Goal: Task Accomplishment & Management: Manage account settings

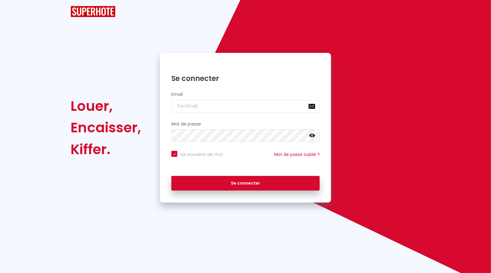
checkbox input "true"
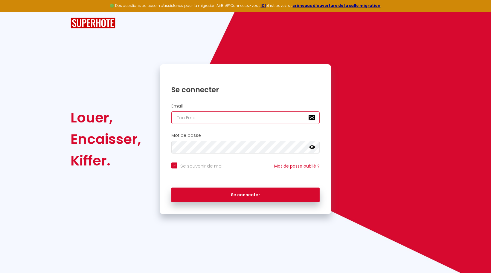
click at [230, 116] on input "email" at bounding box center [245, 118] width 148 height 13
type input "[EMAIL_ADDRESS][DOMAIN_NAME]"
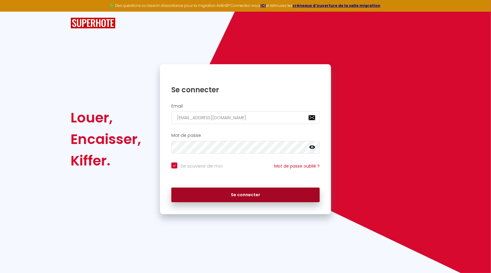
click at [245, 194] on button "Se connecter" at bounding box center [245, 195] width 148 height 15
checkbox input "true"
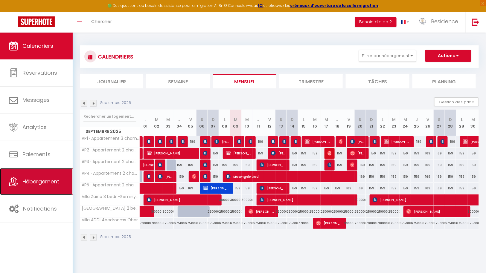
click at [51, 178] on span "Hébergement" at bounding box center [40, 181] width 37 height 7
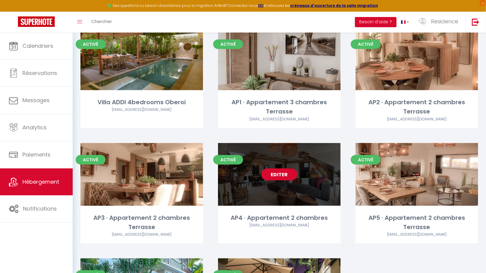
scroll to position [45, 0]
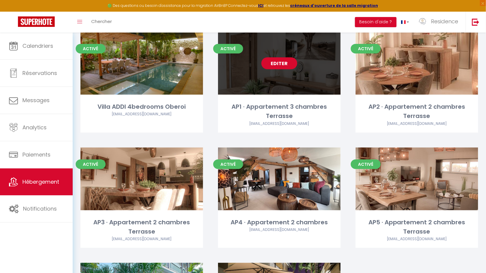
click at [280, 65] on link "Editer" at bounding box center [279, 63] width 36 height 12
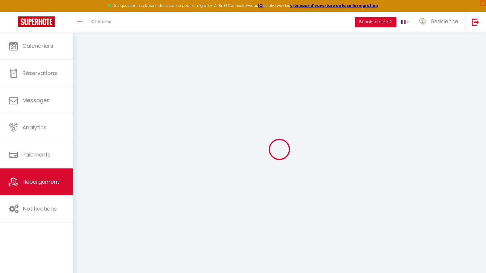
select select "+ 10 %"
select select "7926-1384859421371927053"
select select
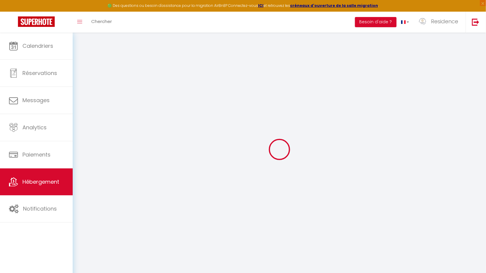
checkbox input "false"
select select
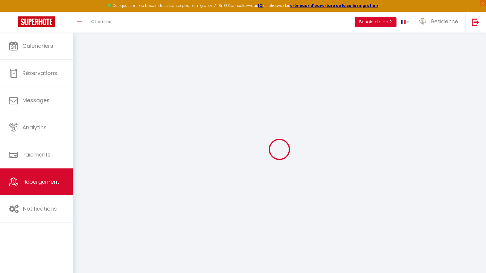
select select "EUR"
select select
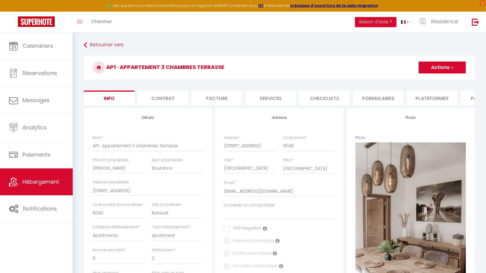
click at [434, 97] on li "Plateformes" at bounding box center [432, 98] width 51 height 15
select select
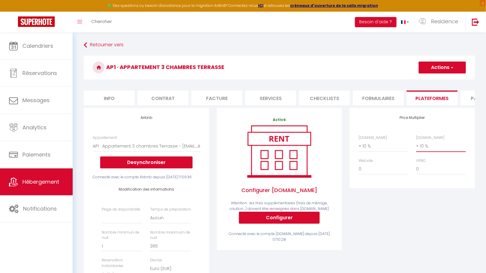
click at [423, 152] on select "0 + 1 % + 2 % + 3 % + 4 % + 5 % + 6 % + 7 % + 8 % + 9 %" at bounding box center [441, 146] width 50 height 11
select select "+ 20 %"
click at [416, 145] on select "0 + 1 % + 2 % + 3 % + 4 % + 5 % + 6 % + 7 % + 8 % + 9 %" at bounding box center [441, 146] width 50 height 11
select select
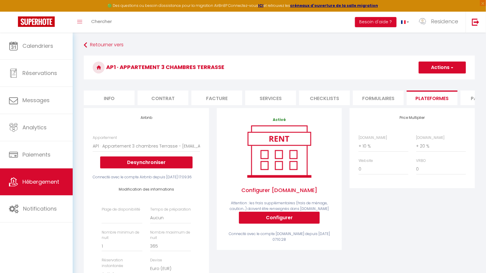
click at [449, 69] on button "Actions" at bounding box center [442, 68] width 47 height 12
click at [438, 79] on link "Enregistrer" at bounding box center [441, 81] width 47 height 8
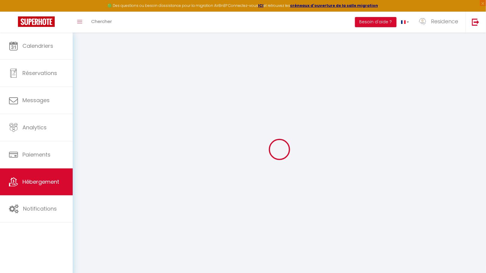
select select
select select "EUR"
select select
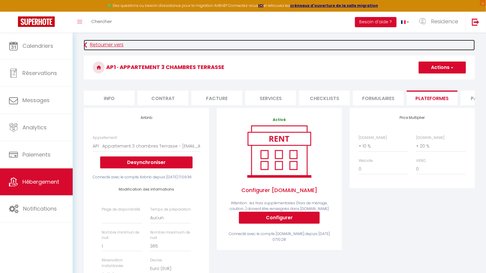
click at [103, 44] on link "Retourner vers" at bounding box center [279, 45] width 391 height 11
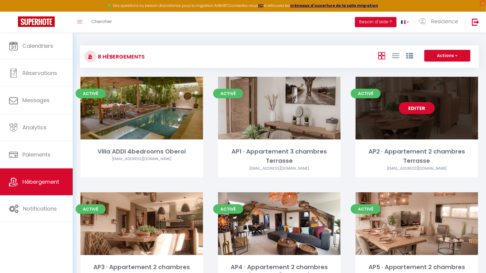
click at [416, 107] on link "Editer" at bounding box center [417, 108] width 36 height 12
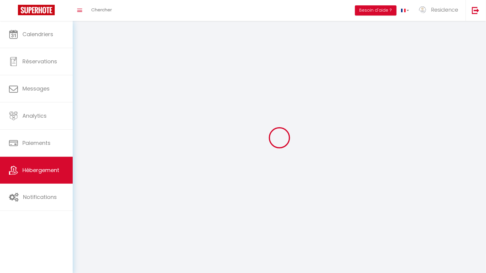
select select "1"
select select
select select "28"
select select
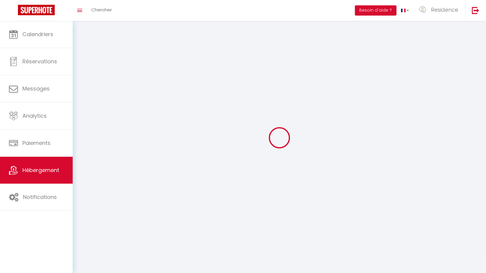
select select
checkbox input "false"
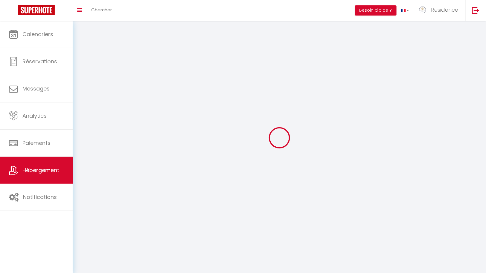
checkbox input "false"
select select
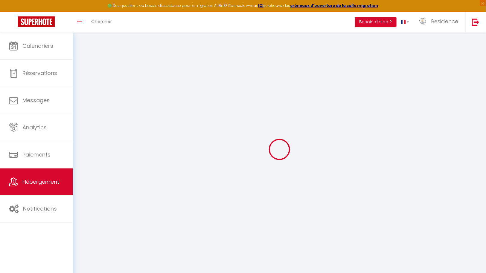
select select
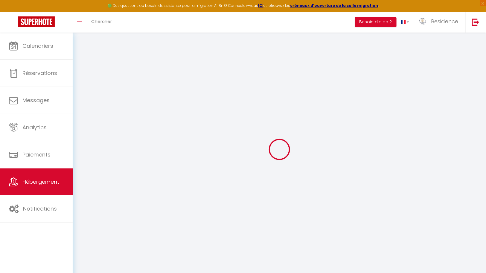
select select
checkbox input "false"
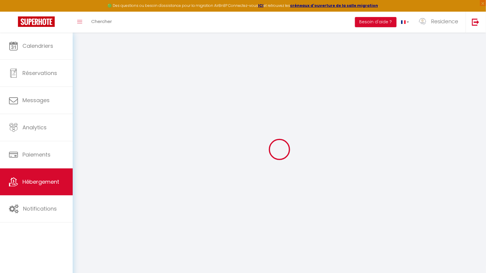
select select
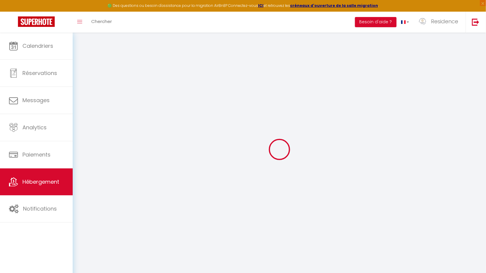
select select
checkbox input "false"
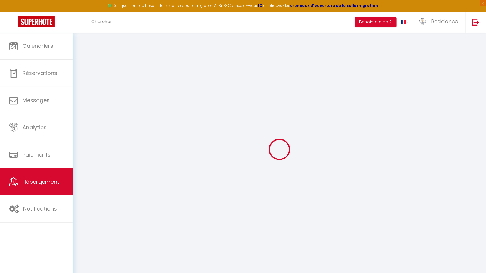
checkbox input "false"
select select
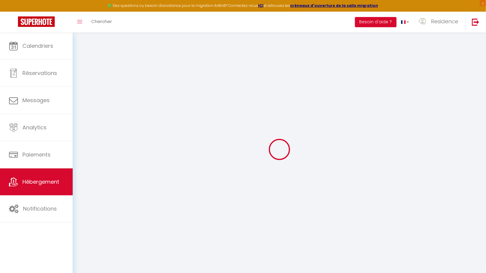
select select
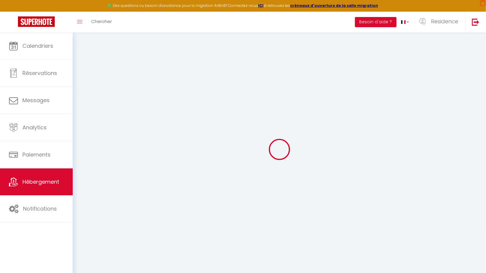
checkbox input "false"
select select
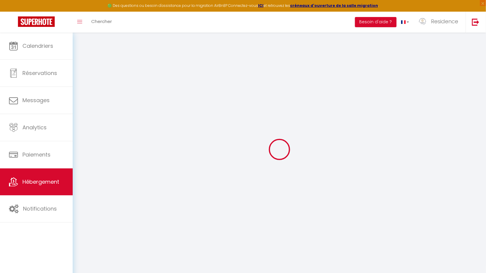
select select
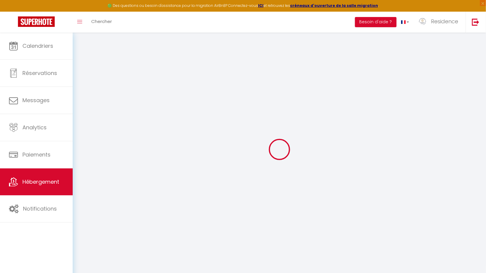
select select
checkbox input "false"
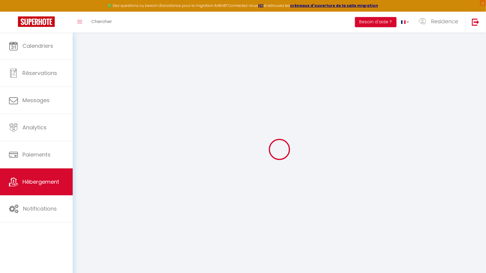
checkbox input "false"
select select
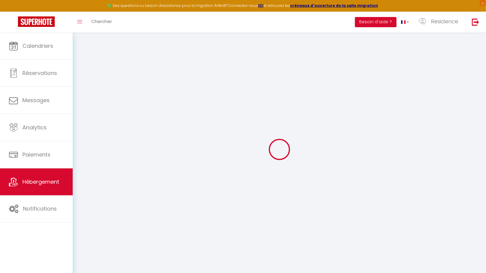
select select
checkbox input "false"
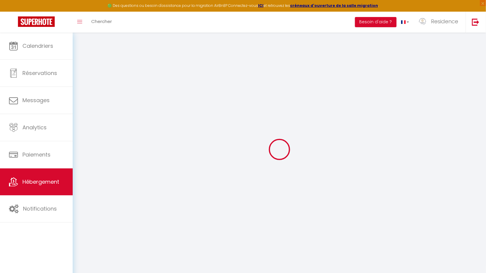
checkbox input "false"
select select
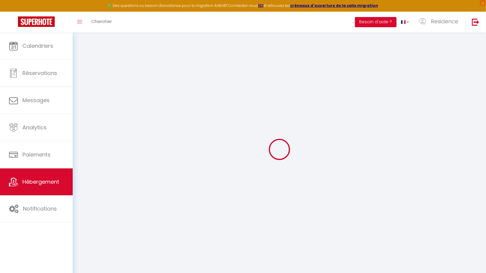
type input "AP2 · Appartement 2 chambres Terrasse"
type input "ali"
type input "boulahna"
type input "DU VIGNERON, 68"
type input "6043"
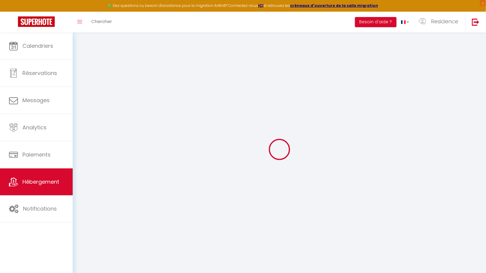
type input "Ransart"
select select "2"
type input "159"
type input "10"
select select
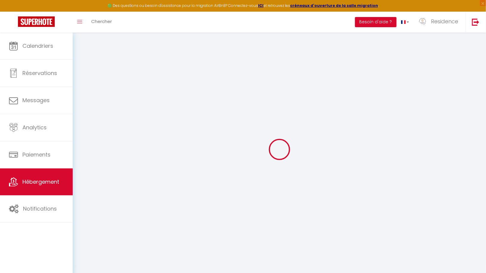
select select
type input "[GEOGRAPHIC_DATA] 4"
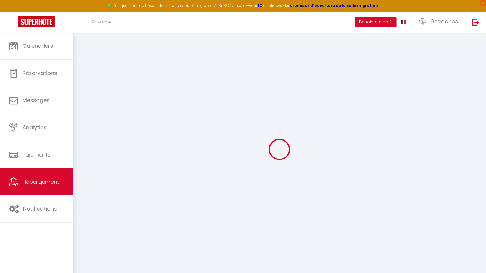
type input "6043"
type input "ransart"
select select "23"
type input "[EMAIL_ADDRESS][DOMAIN_NAME]"
select select
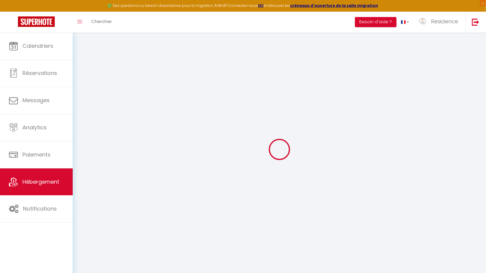
checkbox input "false"
type input "0"
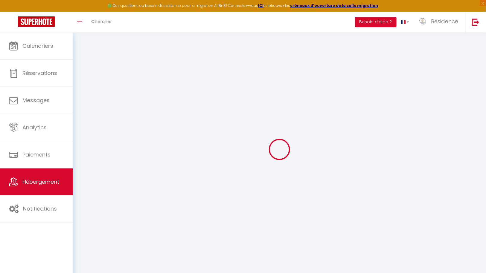
type input "0"
select select "+ 10 %"
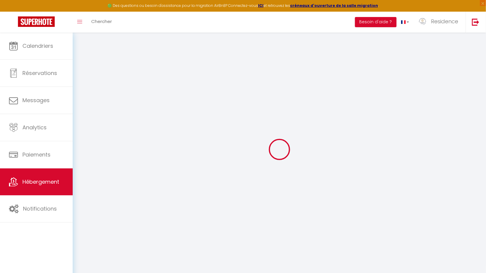
select select "7926-1384899472923974991"
select select
checkbox input "false"
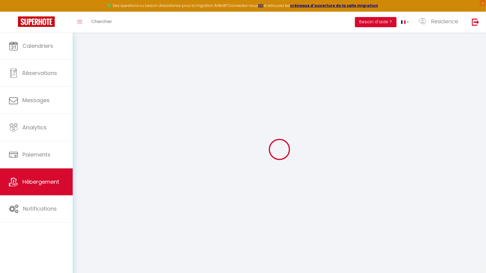
checkbox input "false"
select select "365"
select select "EUR"
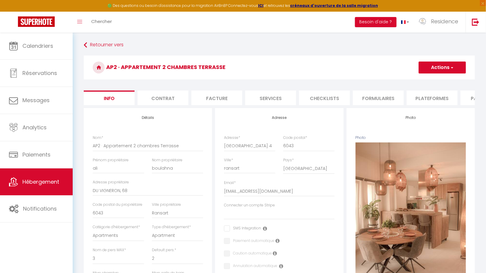
click at [432, 96] on li "Plateformes" at bounding box center [432, 98] width 51 height 15
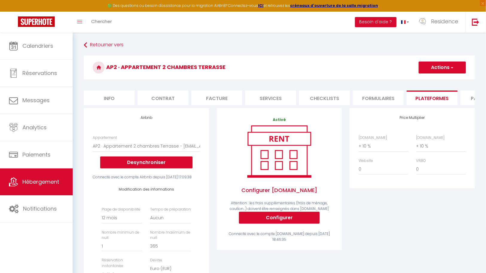
select select
click at [430, 152] on select "0 + 1 % + 2 % + 3 % + 4 % + 5 % + 6 % + 7 % + 8 % + 9 %" at bounding box center [441, 146] width 50 height 11
select select "+ 20 %"
click at [416, 145] on select "0 + 1 % + 2 % + 3 % + 4 % + 5 % + 6 % + 7 % + 8 % + 9 %" at bounding box center [441, 146] width 50 height 11
select select
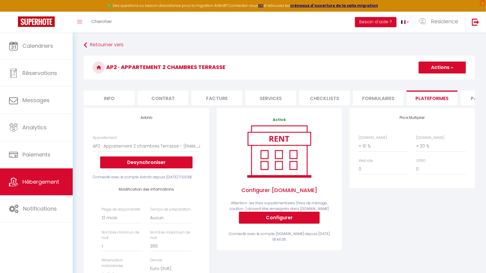
click at [452, 67] on span "button" at bounding box center [452, 68] width 4 height 6
click at [439, 81] on link "Enregistrer" at bounding box center [441, 81] width 47 height 8
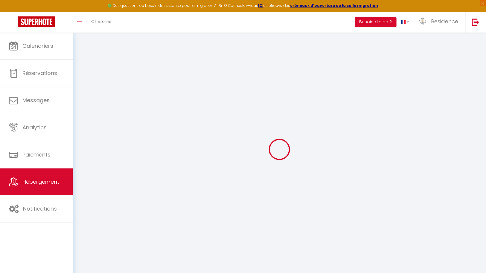
select select "365"
select select "EUR"
select select
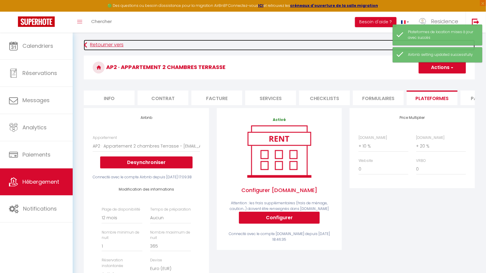
click at [88, 43] on link "Retourner vers" at bounding box center [279, 45] width 391 height 11
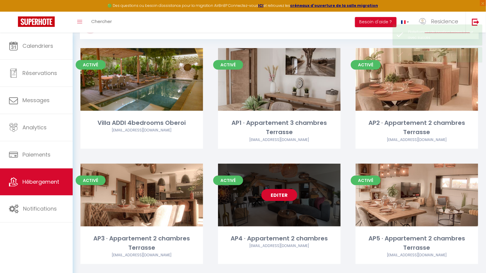
scroll to position [31, 0]
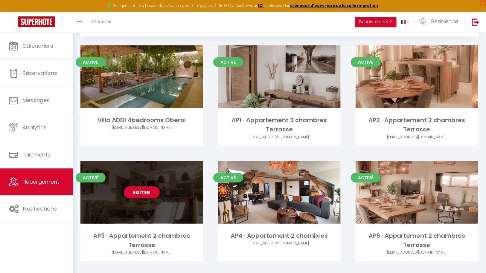
click at [147, 187] on link "Editer" at bounding box center [142, 193] width 36 height 12
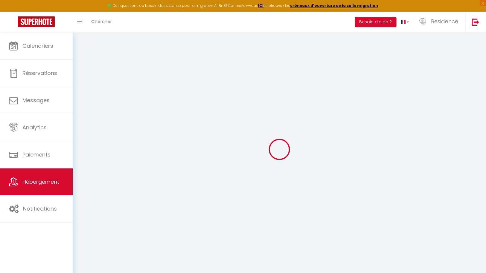
select select "+ 10 %"
select select
checkbox input "false"
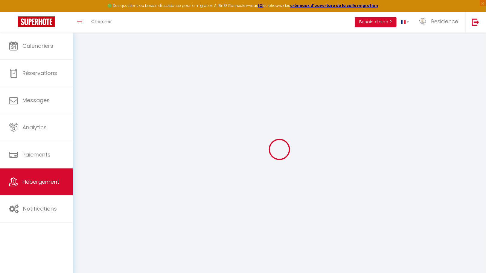
checkbox input "false"
select select
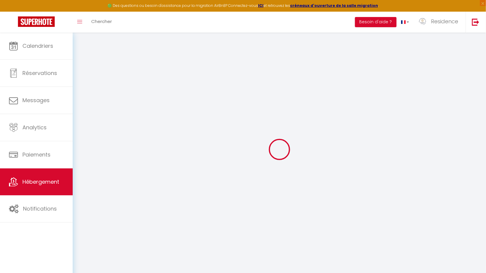
checkbox input "false"
select select "7926-1384978006911937519"
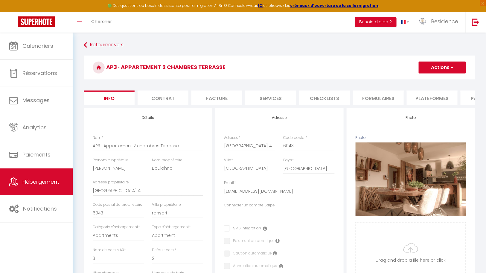
click at [432, 98] on li "Plateformes" at bounding box center [432, 98] width 51 height 15
select select
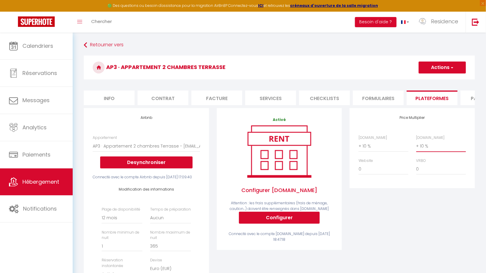
click at [435, 152] on select "0 + 1 % + 2 % + 3 % + 4 % + 5 % + 6 % + 7 % + 8 % + 9 %" at bounding box center [441, 146] width 50 height 11
select select "+ 20 %"
click at [416, 145] on select "0 + 1 % + 2 % + 3 % + 4 % + 5 % + 6 % + 7 % + 8 % + 9 %" at bounding box center [441, 146] width 50 height 11
select select
click at [447, 67] on button "Actions" at bounding box center [442, 68] width 47 height 12
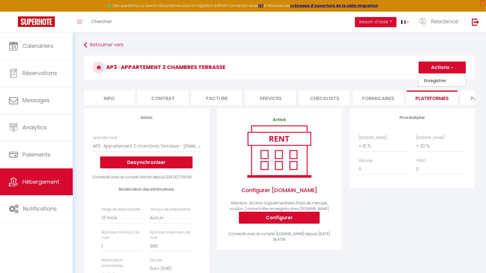
click at [438, 78] on link "Enregistrer" at bounding box center [441, 81] width 47 height 8
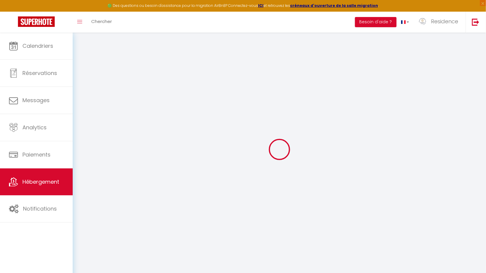
select select "365"
select select "EUR"
select select
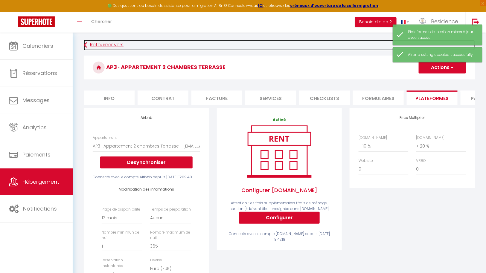
click at [103, 43] on link "Retourner vers" at bounding box center [279, 45] width 391 height 11
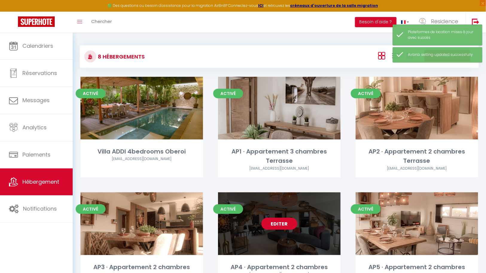
click at [285, 218] on link "Editer" at bounding box center [279, 224] width 36 height 12
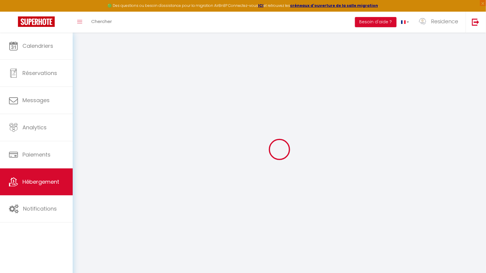
select select
checkbox input "false"
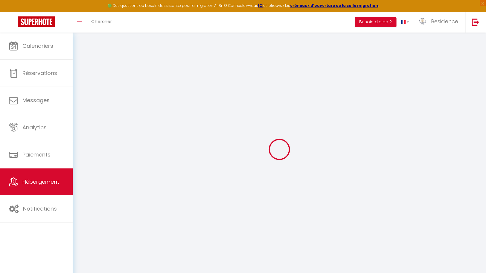
checkbox input "false"
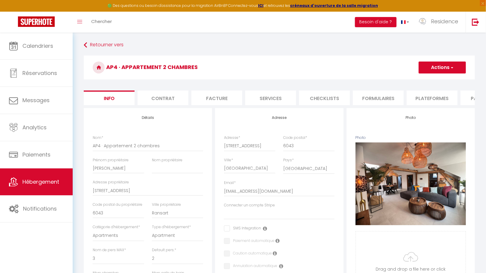
select select
checkbox input "false"
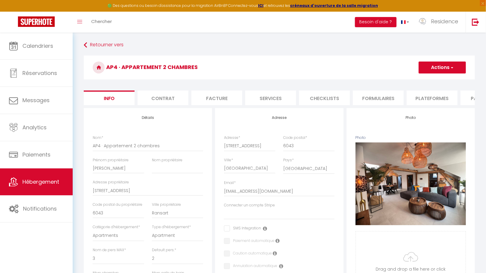
checkbox input "false"
click at [424, 97] on li "Plateformes" at bounding box center [432, 98] width 51 height 15
select select
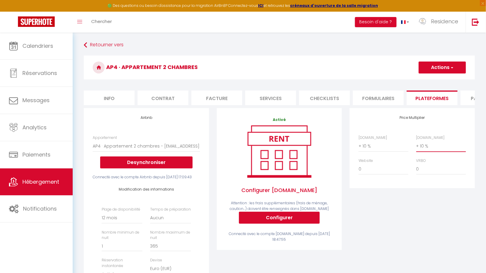
click at [428, 152] on select "0 + 1 % + 2 % + 3 % + 4 % + 5 % + 6 % + 7 % + 8 % + 9 %" at bounding box center [441, 146] width 50 height 11
select select "+ 20 %"
click at [416, 145] on select "0 + 1 % + 2 % + 3 % + 4 % + 5 % + 6 % + 7 % + 8 % + 9 %" at bounding box center [441, 146] width 50 height 11
select select
click at [450, 66] on span "button" at bounding box center [452, 68] width 4 height 6
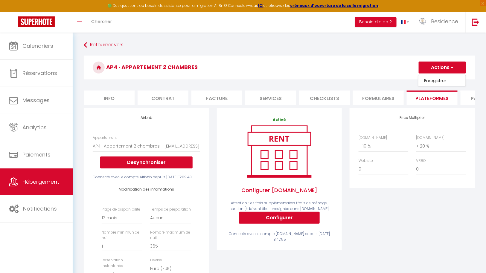
click at [440, 80] on link "Enregistrer" at bounding box center [441, 81] width 47 height 8
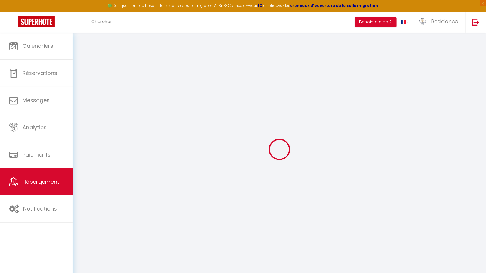
select select "365"
select select "EUR"
select select
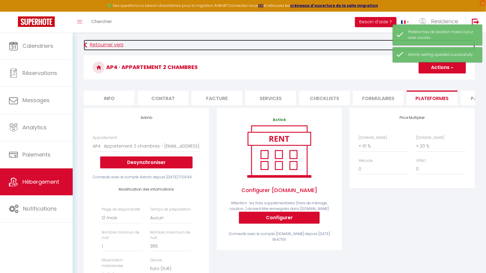
click at [106, 44] on link "Retourner vers" at bounding box center [279, 45] width 391 height 11
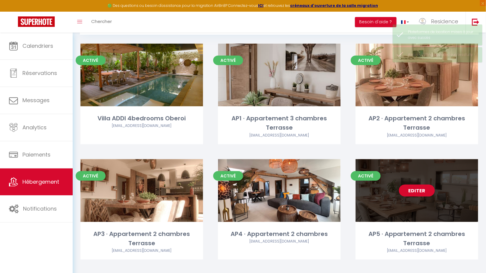
scroll to position [37, 0]
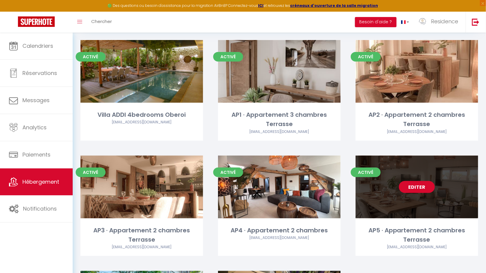
click at [419, 181] on link "Editer" at bounding box center [417, 187] width 36 height 12
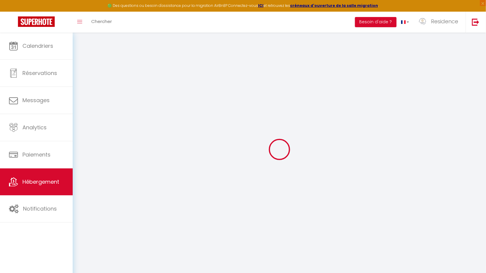
select select "+ 10 %"
select select
checkbox input "false"
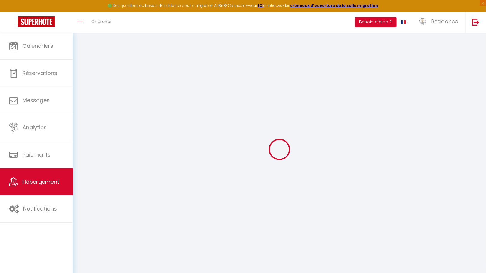
checkbox input "false"
select select
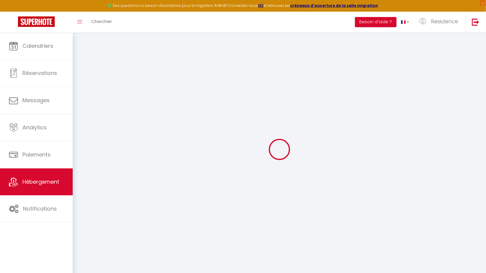
checkbox input "false"
select select "7926-1385288000510104507"
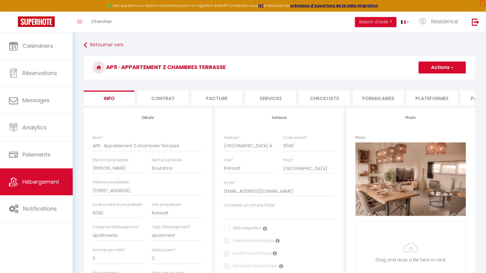
click at [437, 97] on li "Plateformes" at bounding box center [432, 98] width 51 height 15
select select
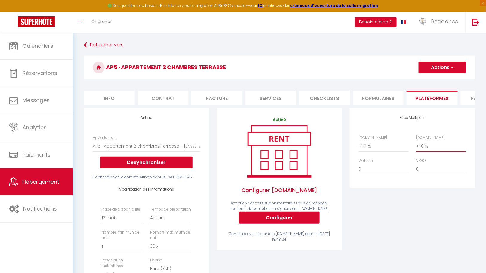
click at [435, 151] on select "0 + 1 % + 2 % + 3 % + 4 % + 5 % + 6 % + 7 % + 8 % + 9 %" at bounding box center [441, 146] width 50 height 11
select select "+ 20 %"
click at [416, 145] on select "0 + 1 % + 2 % + 3 % + 4 % + 5 % + 6 % + 7 % + 8 % + 9 %" at bounding box center [441, 146] width 50 height 11
select select
click at [452, 65] on span "button" at bounding box center [452, 68] width 4 height 6
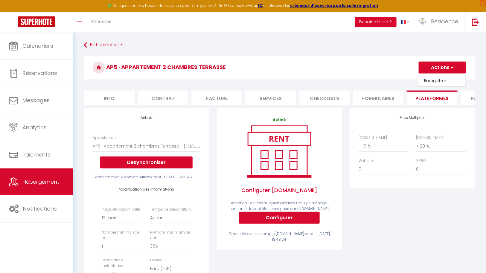
click at [437, 81] on link "Enregistrer" at bounding box center [441, 81] width 47 height 8
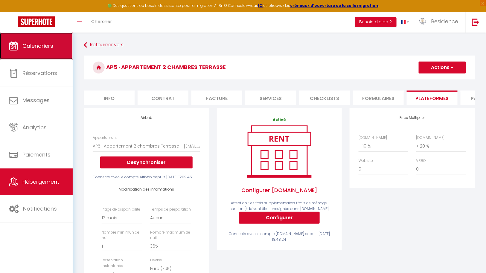
click at [38, 43] on span "Calendriers" at bounding box center [37, 45] width 31 height 7
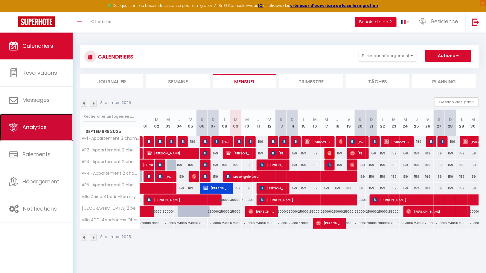
click at [40, 126] on span "Analytics" at bounding box center [34, 126] width 24 height 7
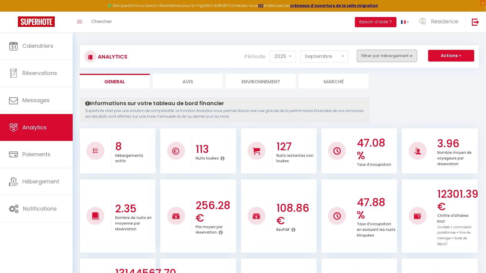
click at [414, 54] on button "Filtrer par hébergement" at bounding box center [387, 56] width 60 height 12
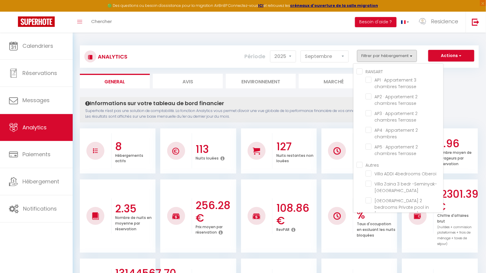
click at [362, 71] on input "RANSART" at bounding box center [399, 71] width 87 height 6
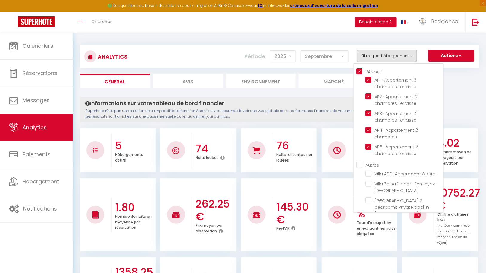
click at [281, 121] on div "Informations sur votre tableau de bord financier Superhote n'est pas une soluti…" at bounding box center [225, 109] width 290 height 25
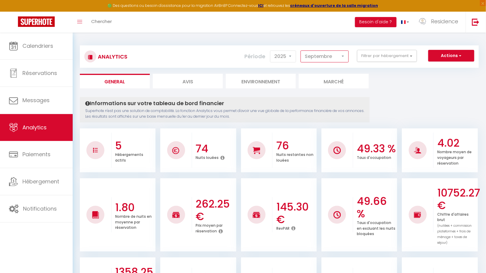
click at [338, 56] on select "[PERSON_NAME] Mars Avril Mai Juin Juillet Août Septembre Octobre Novembre Décem…" at bounding box center [324, 57] width 48 height 12
click at [302, 51] on select "[PERSON_NAME] Mars Avril Mai Juin Juillet Août Septembre Octobre Novembre Décem…" at bounding box center [324, 57] width 48 height 12
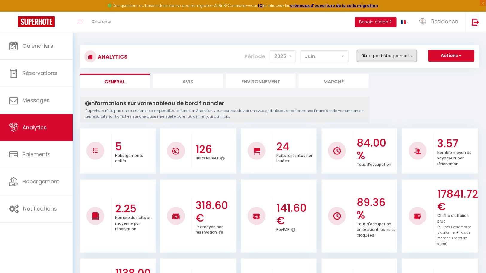
click at [398, 56] on button "Filtrer par hébergement" at bounding box center [387, 56] width 60 height 12
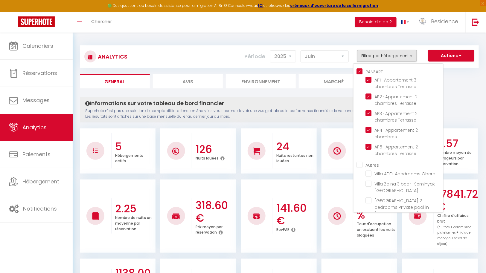
click at [467, 83] on ul "General Avis Environnement Marché" at bounding box center [279, 81] width 399 height 15
